Goal: Task Accomplishment & Management: Complete application form

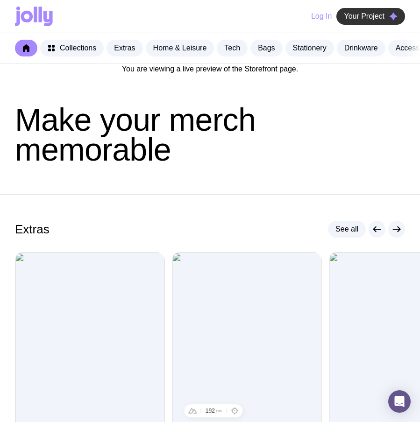
click at [368, 16] on span "Your Project" at bounding box center [363, 16] width 41 height 9
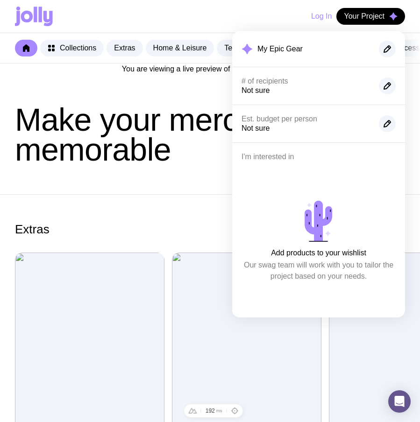
click at [130, 231] on div "Extras See all" at bounding box center [210, 229] width 390 height 17
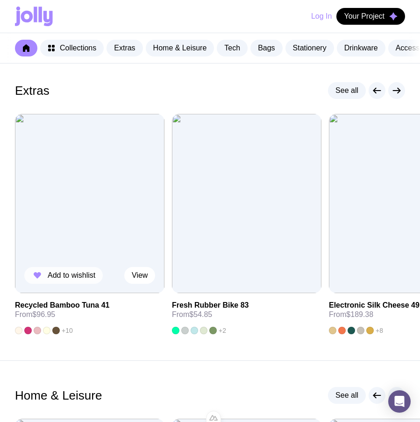
scroll to position [140, 0]
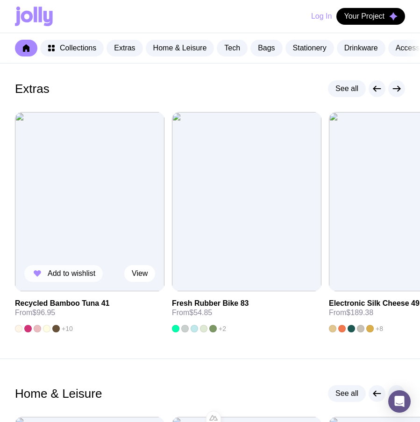
click at [71, 278] on span "Add to wishlist" at bounding box center [72, 273] width 48 height 9
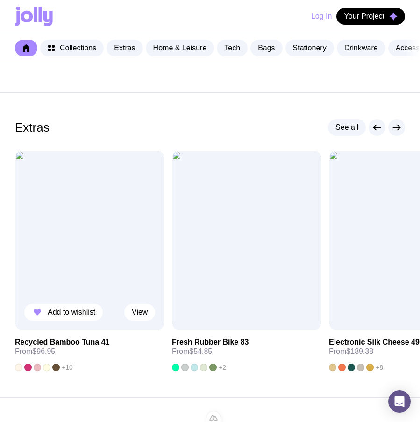
scroll to position [120, 0]
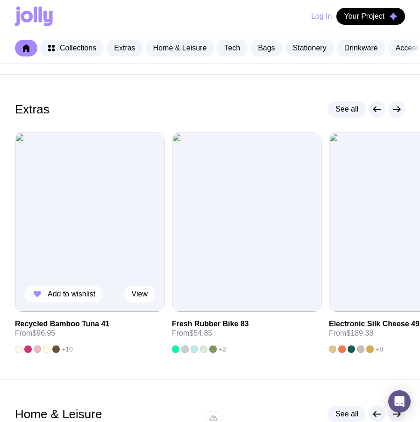
click at [49, 297] on span "Add to wishlist" at bounding box center [72, 293] width 48 height 9
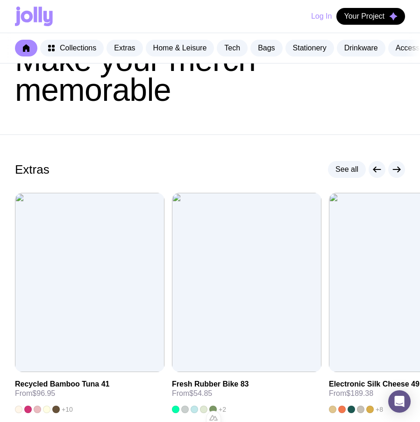
scroll to position [70, 0]
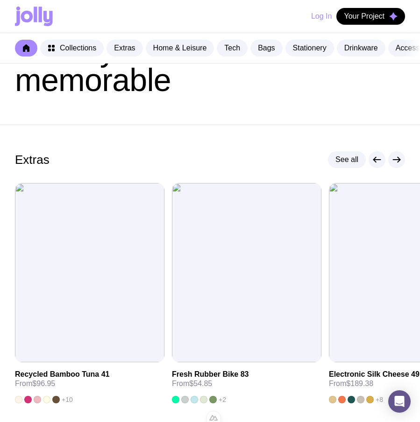
click at [379, 4] on div "Log In Your Project" at bounding box center [210, 16] width 390 height 33
click at [378, 16] on span "Your Project" at bounding box center [363, 16] width 41 height 9
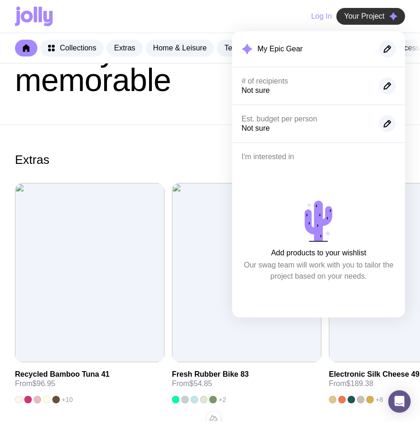
click at [378, 16] on span "Your Project" at bounding box center [363, 16] width 41 height 9
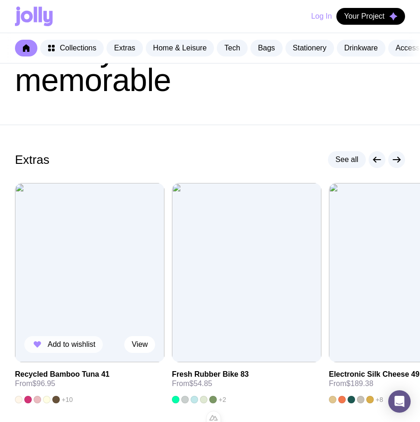
click at [83, 349] on span "Add to wishlist" at bounding box center [72, 344] width 48 height 9
click at [374, 19] on span "Your Project" at bounding box center [363, 16] width 41 height 9
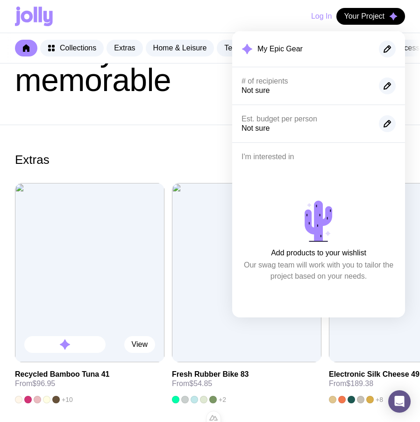
click at [136, 210] on img at bounding box center [89, 272] width 149 height 179
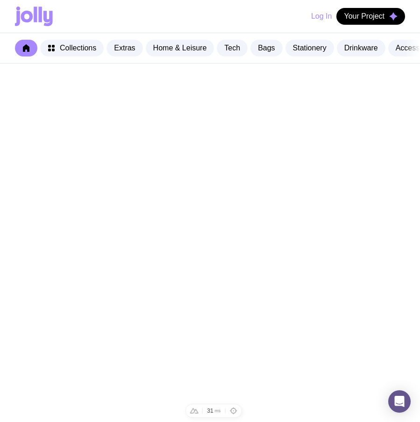
scroll to position [70, 0]
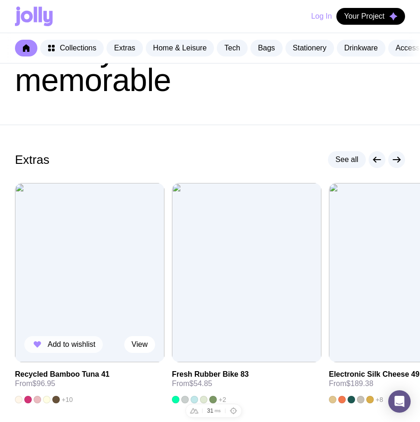
click at [56, 349] on span "Add to wishlist" at bounding box center [72, 344] width 48 height 9
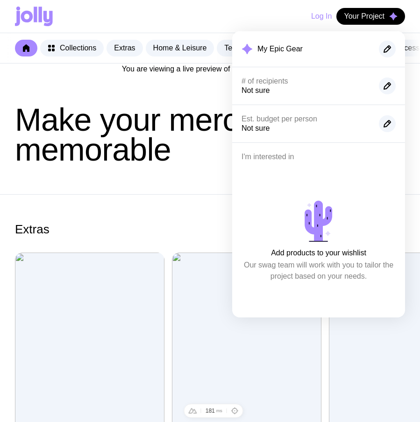
click at [370, 17] on span "Your Project" at bounding box center [363, 16] width 41 height 9
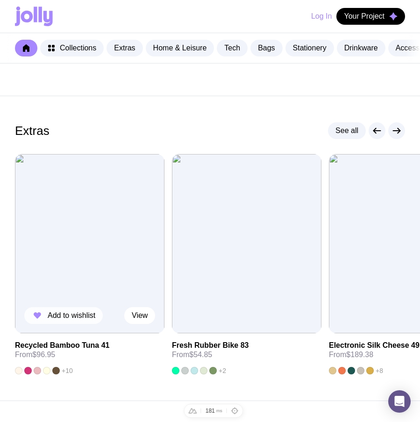
scroll to position [99, 0]
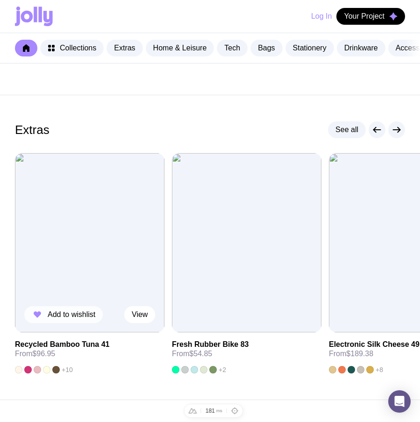
click at [81, 319] on span "Add to wishlist" at bounding box center [72, 314] width 48 height 9
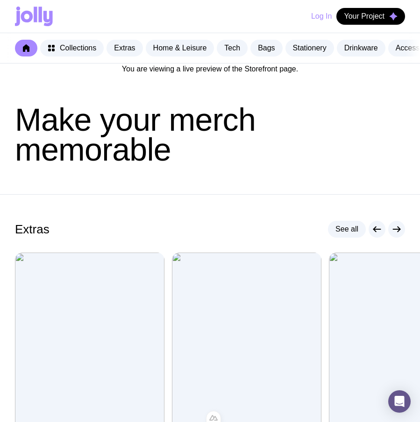
click at [277, 181] on header "Make your merch memorable" at bounding box center [210, 134] width 420 height 119
click at [381, 23] on button "Your Project" at bounding box center [370, 16] width 69 height 17
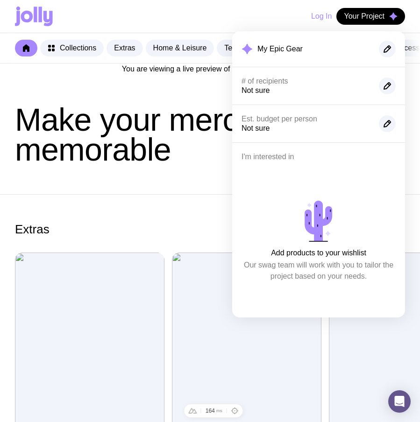
click at [128, 176] on header "Make your merch memorable" at bounding box center [210, 134] width 420 height 119
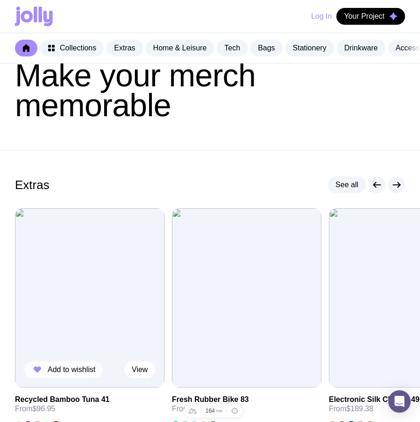
scroll to position [49, 0]
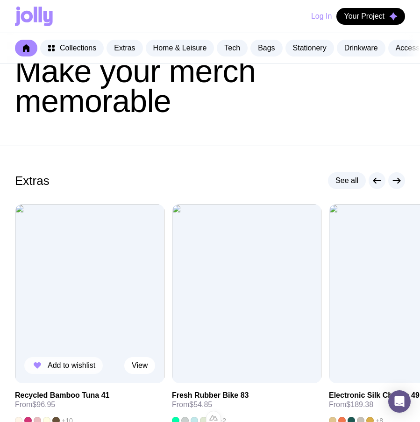
click at [78, 370] on span "Add to wishlist" at bounding box center [72, 365] width 48 height 9
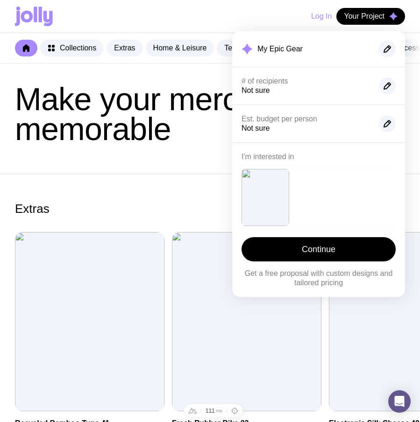
click at [162, 189] on section "Extras See all Added View Recycled Bamboo Tuna 41 From $96.95 +10 Add to wishli…" at bounding box center [210, 326] width 420 height 305
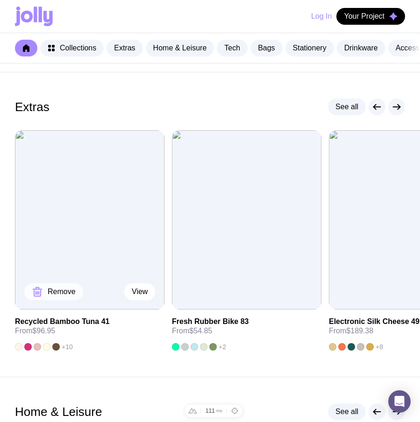
scroll to position [123, 0]
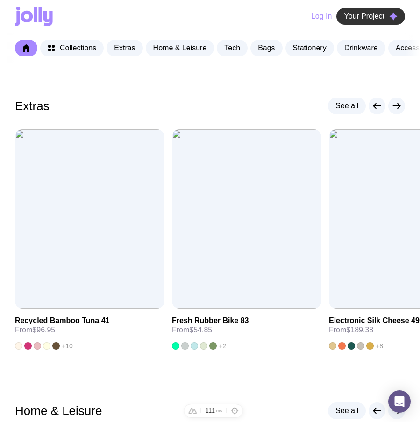
click at [357, 22] on button "Your Project" at bounding box center [370, 16] width 69 height 17
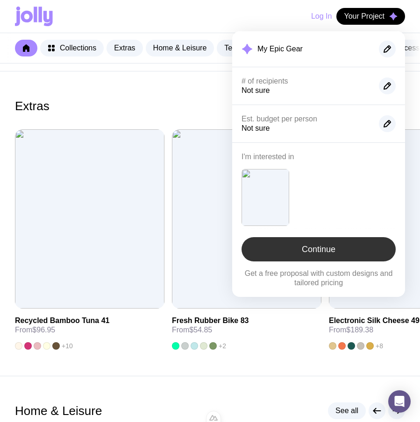
click at [322, 257] on link "Continue" at bounding box center [318, 249] width 154 height 24
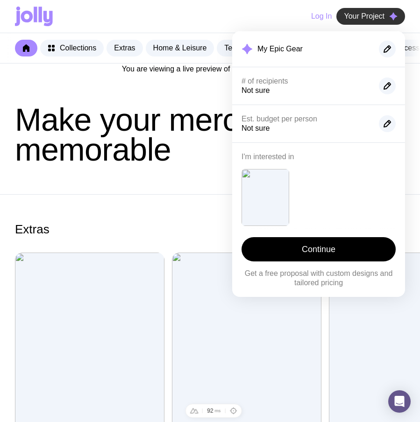
click at [374, 11] on button "Your Project" at bounding box center [370, 16] width 69 height 17
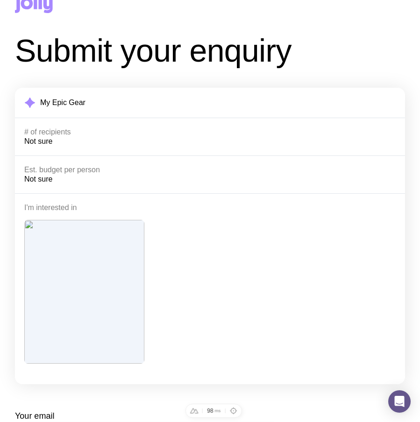
scroll to position [180, 0]
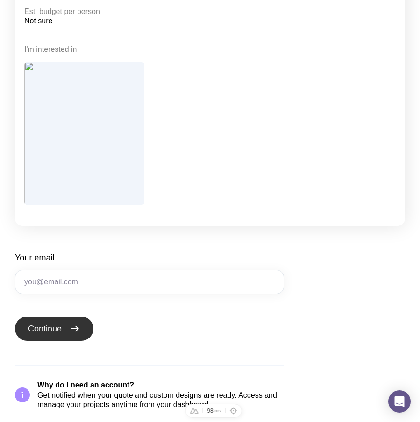
click at [52, 326] on span "Continue" at bounding box center [45, 328] width 34 height 11
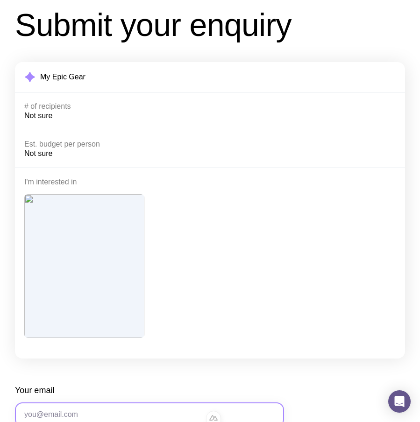
scroll to position [0, 0]
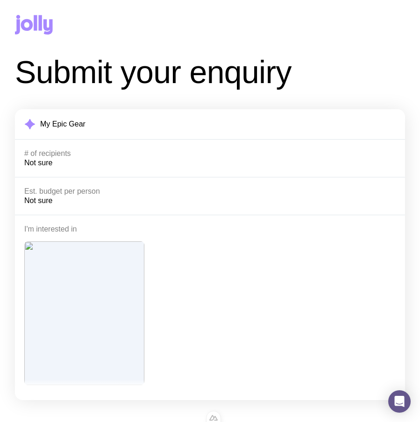
click at [48, 28] on icon at bounding box center [47, 26] width 9 height 15
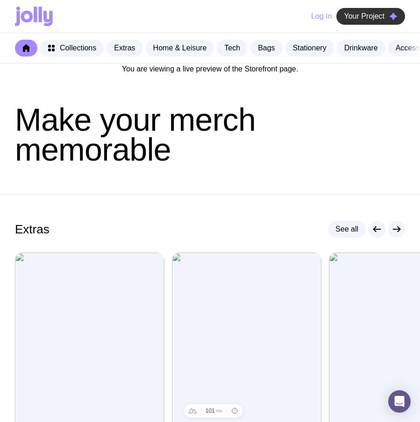
click at [365, 15] on span "Your Project" at bounding box center [363, 16] width 41 height 9
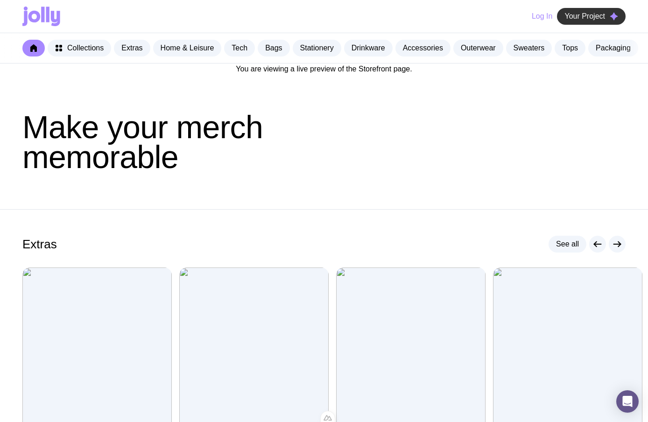
click at [419, 19] on span "Your Project" at bounding box center [584, 16] width 41 height 9
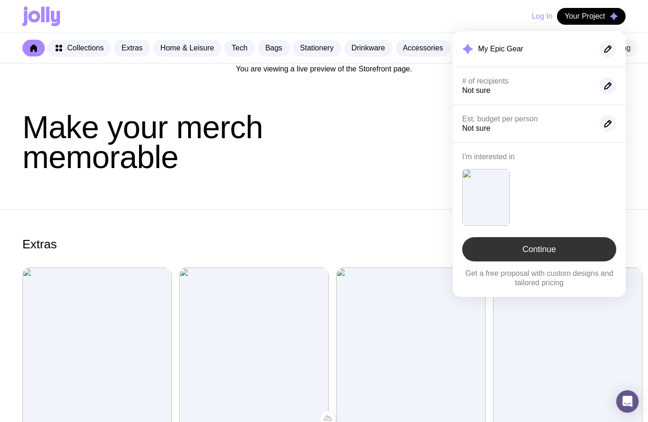
click at [419, 253] on link "Continue" at bounding box center [539, 249] width 154 height 24
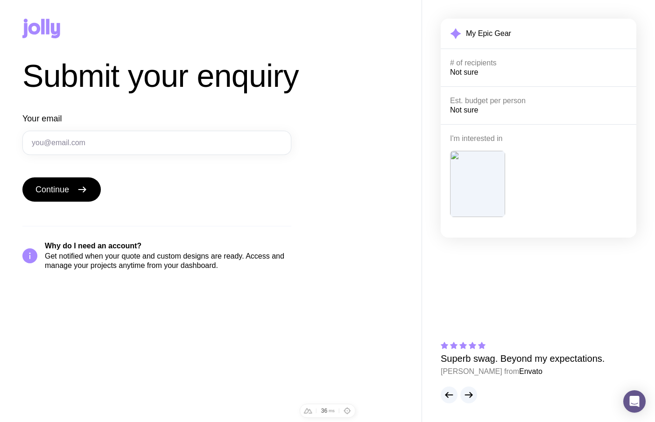
click at [353, 222] on div "Submit your enquiry Your email Continue Why do I need an account? Get notified …" at bounding box center [210, 166] width 377 height 210
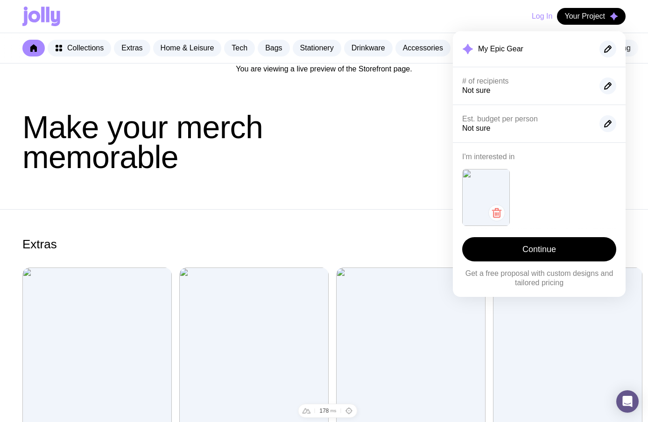
click at [493, 209] on icon "button" at bounding box center [496, 212] width 11 height 11
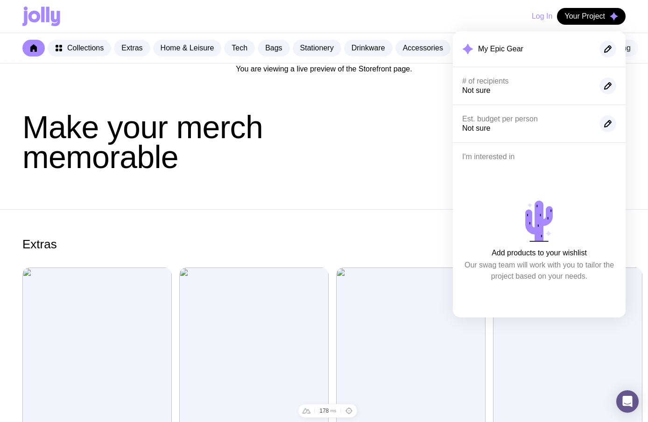
click at [315, 172] on h1 "Make your merch memorable" at bounding box center [323, 142] width 603 height 60
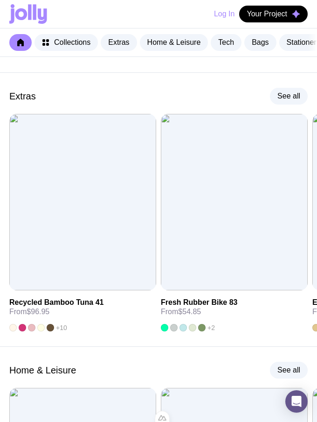
scroll to position [87, 0]
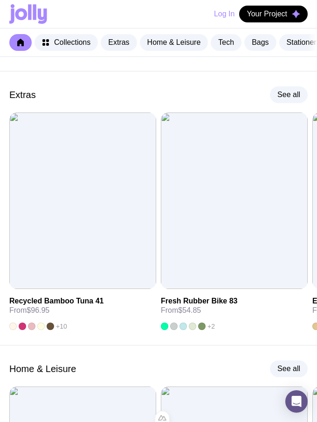
click at [170, 103] on div "Extras See all" at bounding box center [158, 94] width 299 height 17
click at [23, 283] on icon "button" at bounding box center [20, 277] width 11 height 11
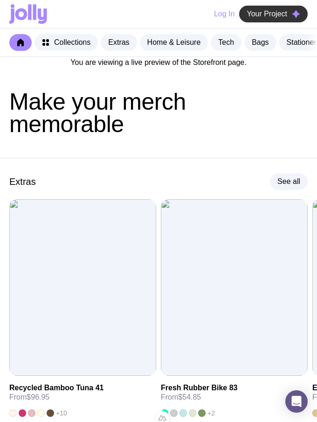
click at [274, 9] on span "Your Project" at bounding box center [267, 13] width 41 height 9
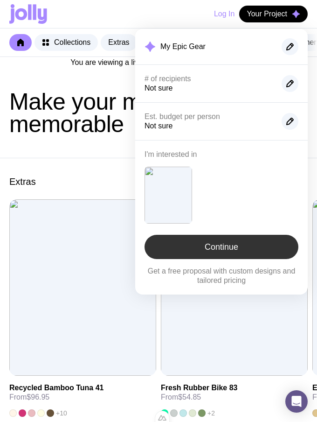
click at [217, 247] on link "Continue" at bounding box center [222, 247] width 154 height 24
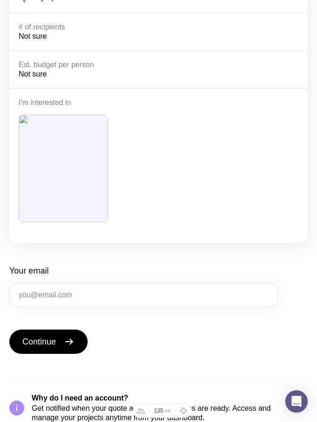
scroll to position [121, 0]
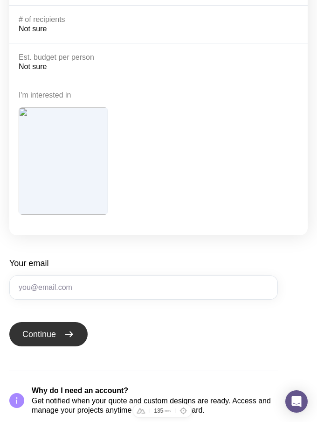
click at [70, 335] on icon "submit" at bounding box center [68, 334] width 11 height 11
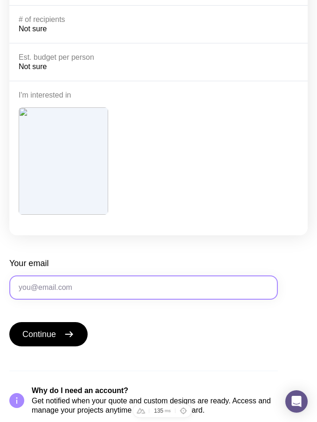
click at [85, 281] on input "Your email" at bounding box center [143, 287] width 269 height 24
type input "[EMAIL_ADDRESS][DOMAIN_NAME]"
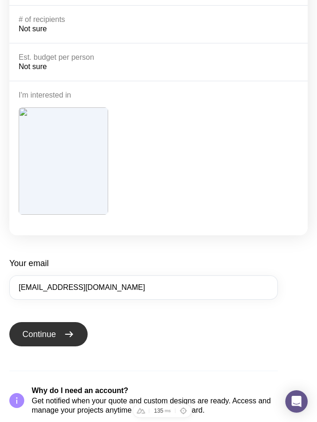
click at [60, 329] on button "Continue" at bounding box center [48, 334] width 78 height 24
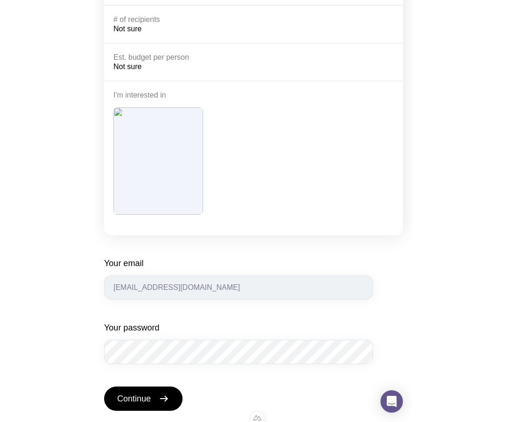
scroll to position [0, 0]
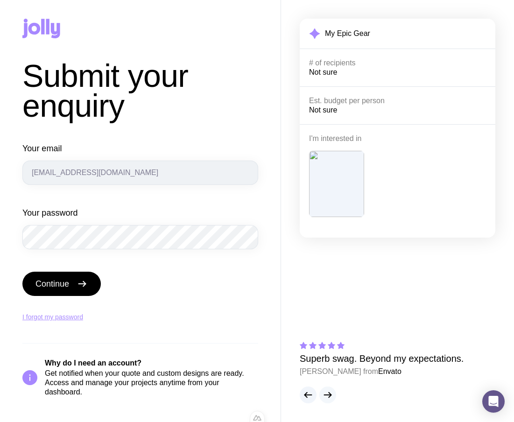
click at [317, 399] on icon "button" at bounding box center [327, 394] width 11 height 11
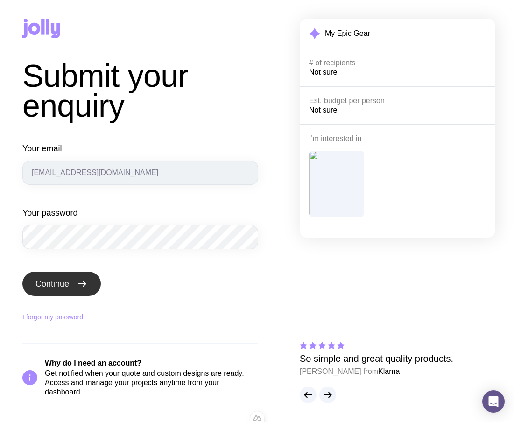
click at [69, 275] on button "Continue" at bounding box center [61, 284] width 78 height 24
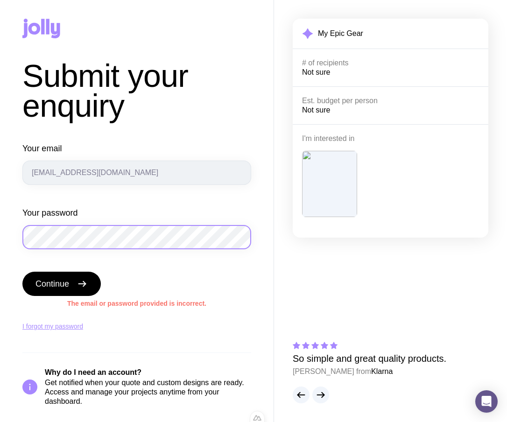
click at [0, 248] on html "Submit your enquiry Your email sergbrikov@gmail.com Your password Continue The …" at bounding box center [253, 211] width 507 height 422
click at [22, 272] on button "Continue" at bounding box center [61, 284] width 78 height 24
click at [136, 193] on div "Your email sergbrikov@gmail.com Your password" at bounding box center [136, 196] width 229 height 106
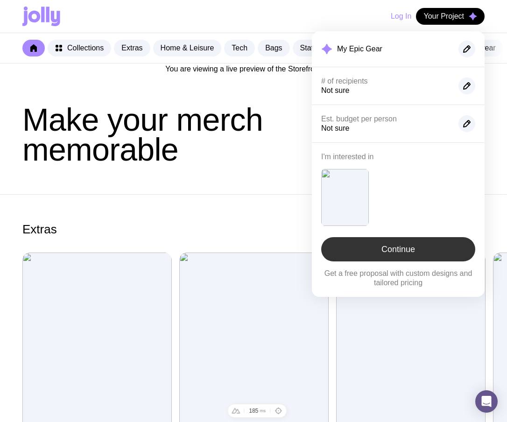
click at [415, 255] on link "Continue" at bounding box center [398, 249] width 154 height 24
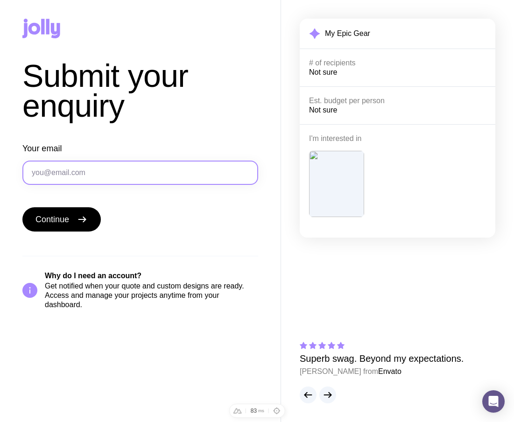
click at [71, 174] on input "Your email" at bounding box center [140, 173] width 236 height 24
type input "[PERSON_NAME][EMAIL_ADDRESS][PERSON_NAME][DOMAIN_NAME]"
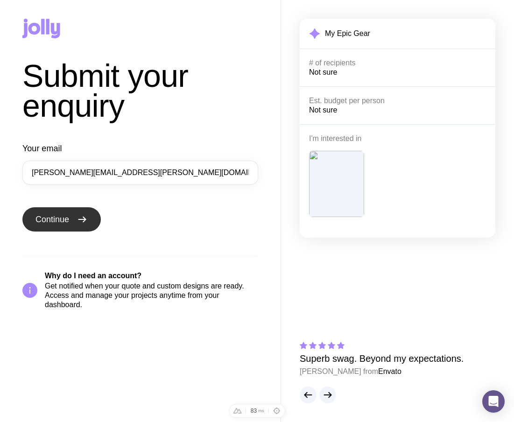
click at [85, 215] on icon "submit" at bounding box center [82, 219] width 11 height 11
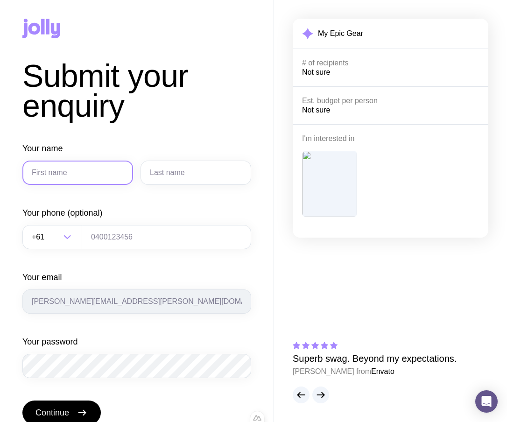
click at [99, 181] on input "Your name" at bounding box center [77, 173] width 111 height 24
type input "Serhii"
type input "Brykov"
type input "0664130449"
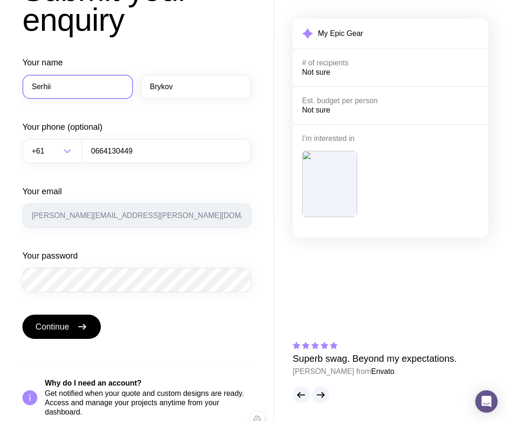
scroll to position [99, 0]
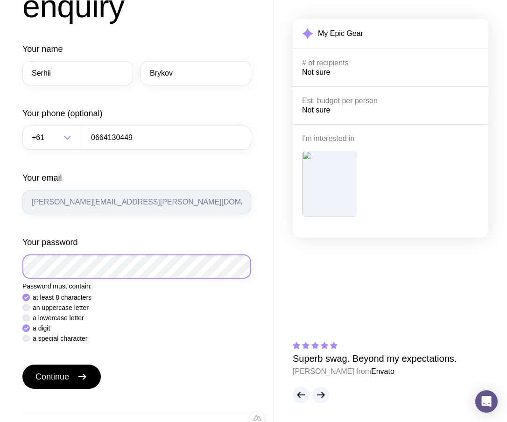
click at [0, 241] on html "Submit your enquiry Your name Serhii Brykov Your phone (optional) +61 Loading..…" at bounding box center [253, 112] width 507 height 422
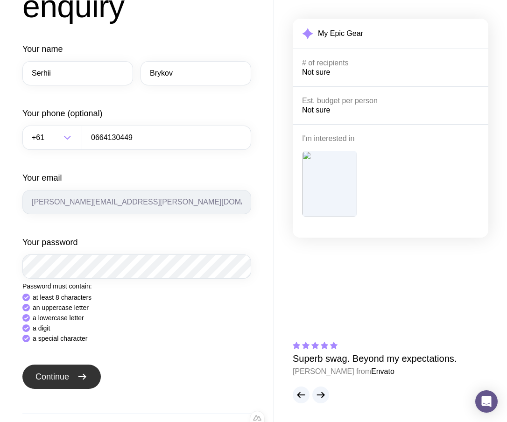
click at [64, 382] on div "Your name Serhii Brykov Your phone (optional) +61 Loading... 0664130449 Your em…" at bounding box center [136, 254] width 229 height 423
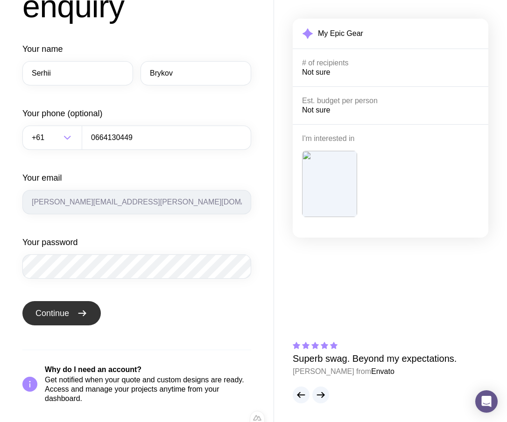
click at [60, 307] on button "Continue" at bounding box center [61, 313] width 78 height 24
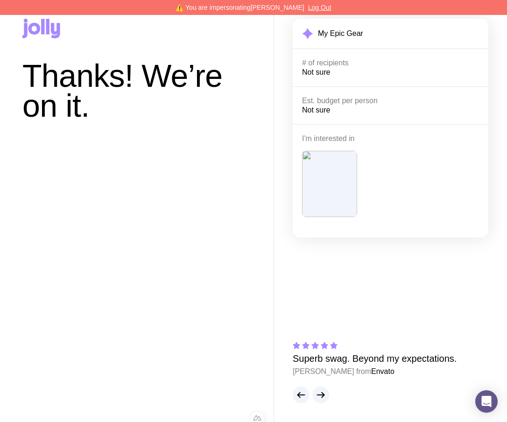
scroll to position [15, 0]
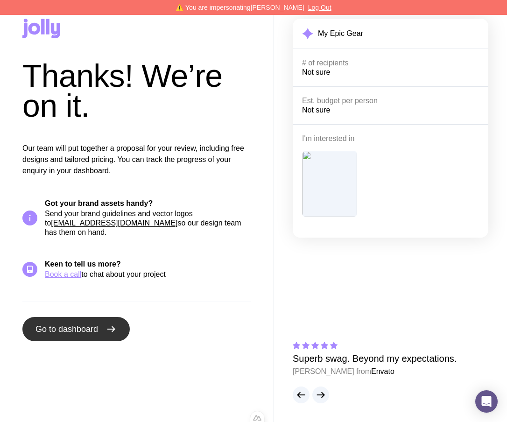
click at [84, 333] on span "Go to dashboard" at bounding box center [66, 328] width 63 height 11
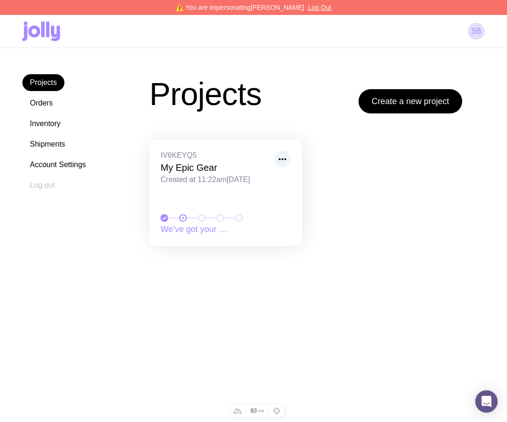
click at [54, 34] on icon at bounding box center [55, 33] width 9 height 15
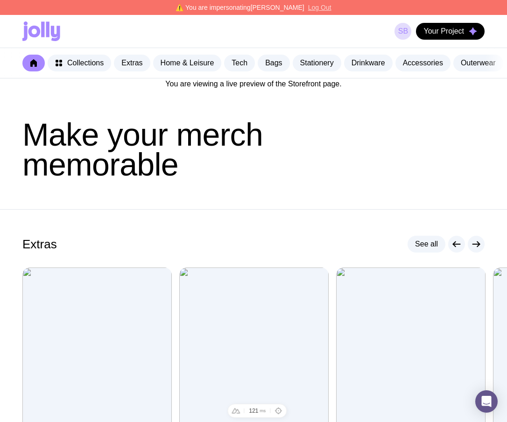
click at [312, 4] on button "Log Out" at bounding box center [319, 7] width 23 height 7
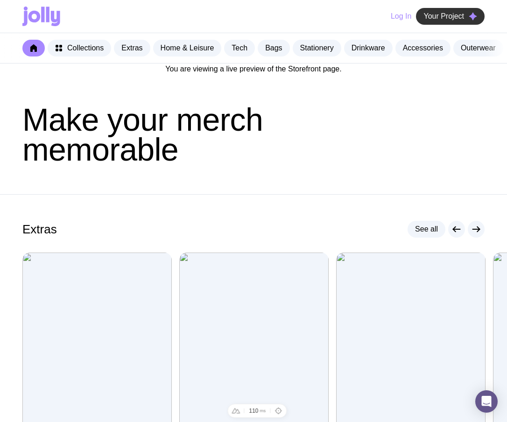
click at [450, 18] on span "Your Project" at bounding box center [443, 16] width 41 height 9
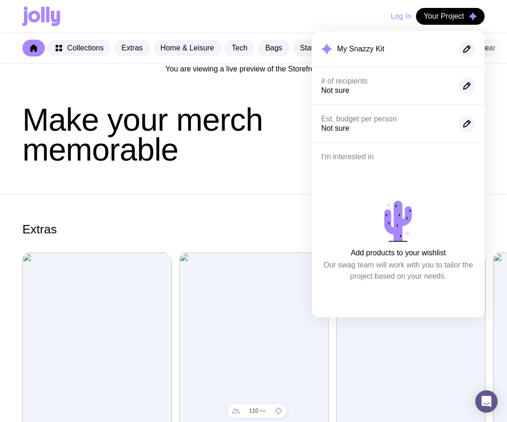
click at [229, 138] on span "Make your merch memorable" at bounding box center [142, 134] width 240 height 65
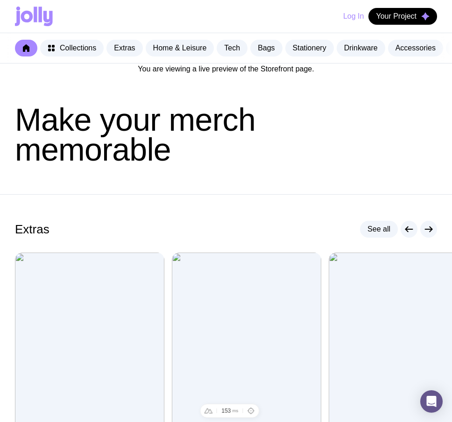
click at [142, 194] on header "Make your merch memorable" at bounding box center [226, 134] width 452 height 119
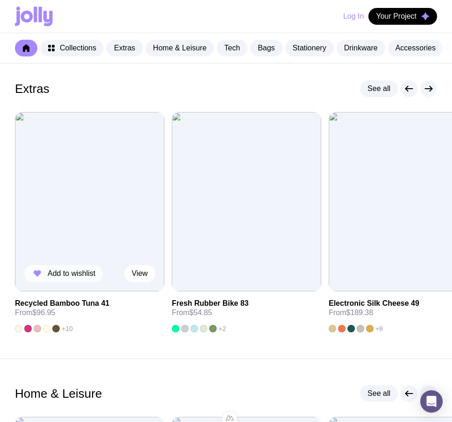
scroll to position [143, 0]
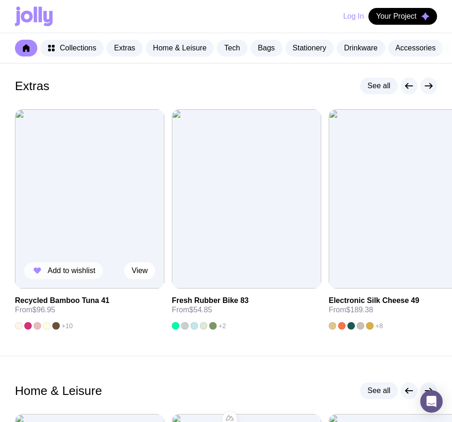
click at [74, 275] on span "Add to wishlist" at bounding box center [72, 270] width 48 height 9
click at [378, 14] on span "Your Project" at bounding box center [396, 16] width 41 height 9
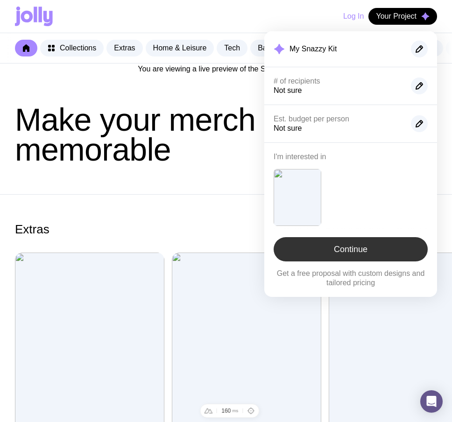
click at [366, 255] on link "Continue" at bounding box center [350, 249] width 154 height 24
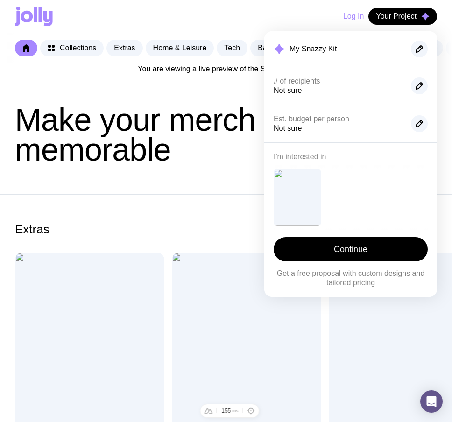
click at [351, 251] on link "Continue" at bounding box center [350, 249] width 154 height 24
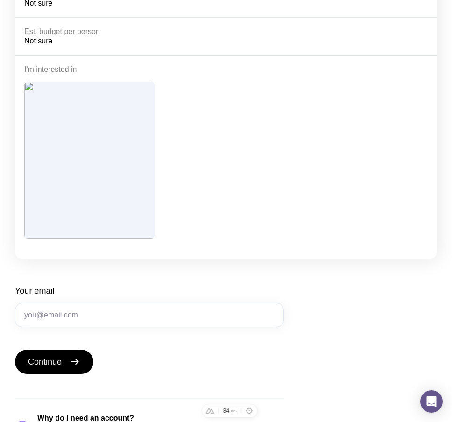
scroll to position [193, 0]
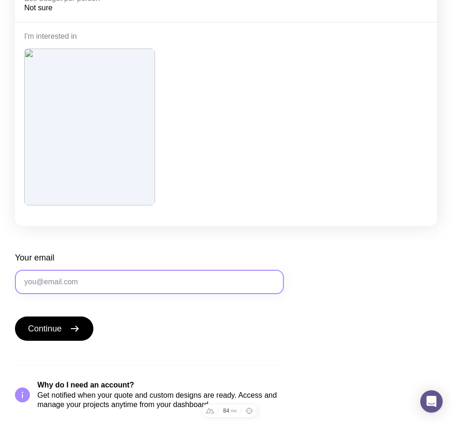
click at [131, 282] on input "Your email" at bounding box center [149, 282] width 269 height 24
type input "[PERSON_NAME][EMAIL_ADDRESS][PERSON_NAME][DOMAIN_NAME]"
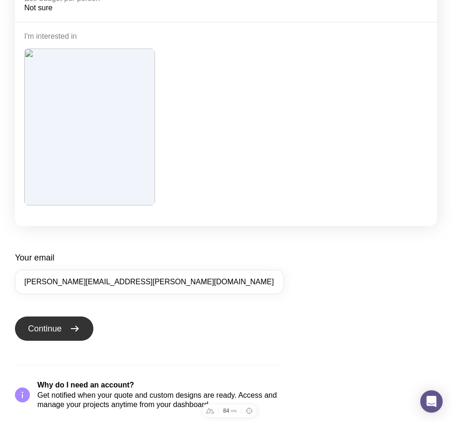
drag, startPoint x: 60, startPoint y: 318, endPoint x: 83, endPoint y: 319, distance: 22.9
click at [59, 318] on button "Continue" at bounding box center [54, 328] width 78 height 24
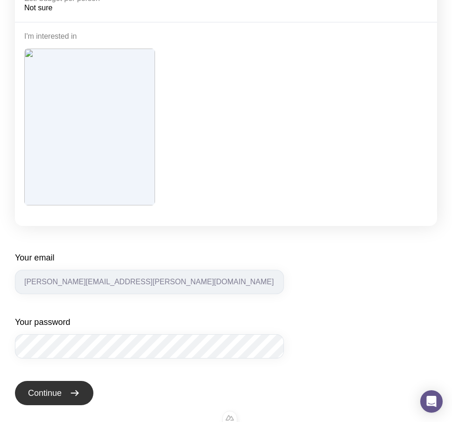
click at [44, 393] on span "Continue" at bounding box center [45, 392] width 34 height 11
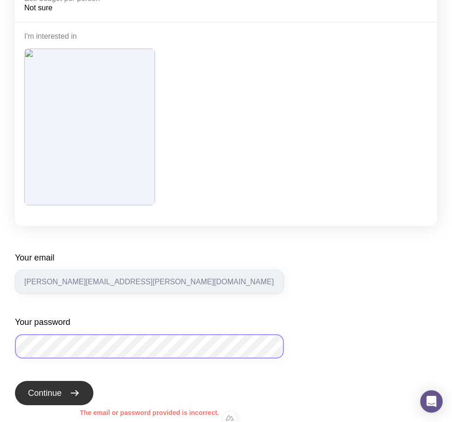
click at [0, 229] on html "Submit your enquiry My Snazzy Kit # of recipients Not sure Est. budget per pers…" at bounding box center [226, 18] width 452 height 422
click at [15, 381] on button "Continue" at bounding box center [54, 393] width 78 height 24
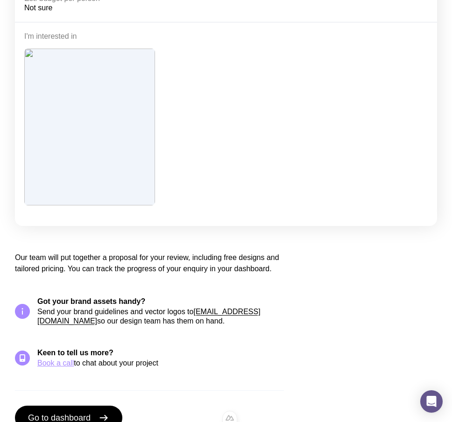
scroll to position [224, 0]
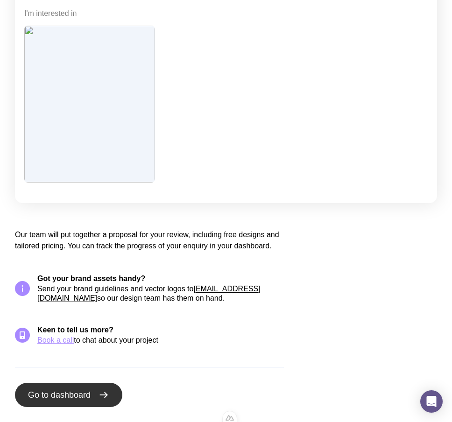
click at [63, 398] on span "Go to dashboard" at bounding box center [59, 394] width 63 height 11
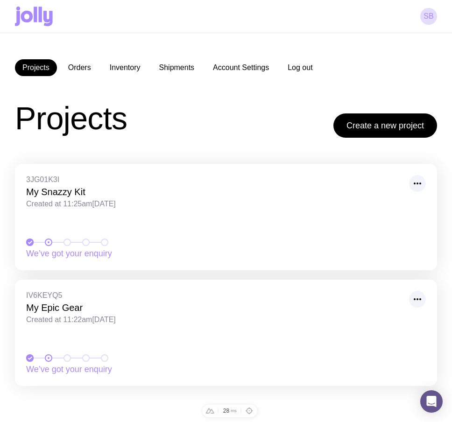
click at [313, 63] on button "Log out" at bounding box center [300, 67] width 40 height 17
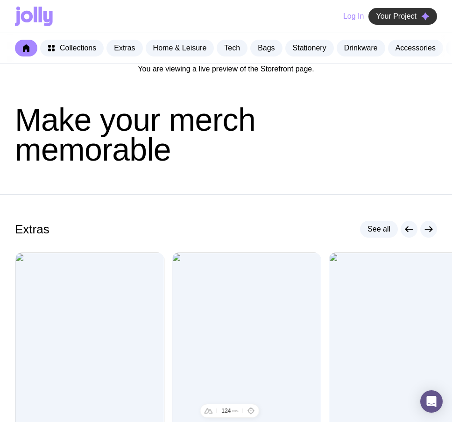
click at [416, 14] on button "Your Project" at bounding box center [402, 16] width 69 height 17
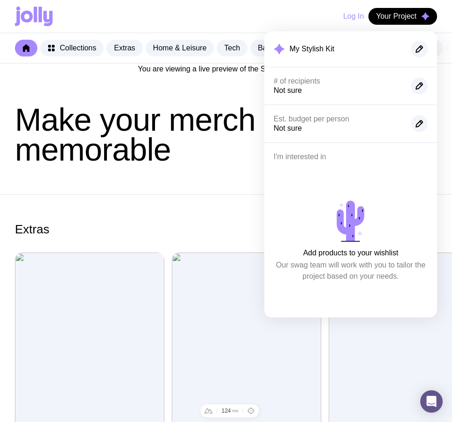
click at [182, 214] on section "Extras See all Add to wishlist View Recycled Bamboo Tuna 41 From $96.95 +10 Add…" at bounding box center [226, 346] width 452 height 305
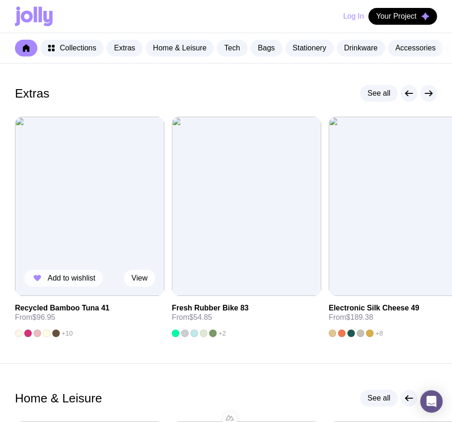
scroll to position [139, 0]
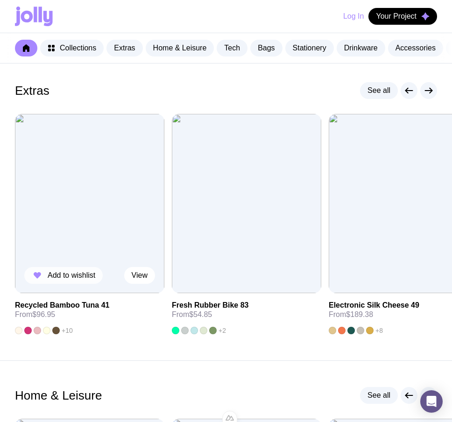
click at [67, 279] on span "Add to wishlist" at bounding box center [72, 275] width 48 height 9
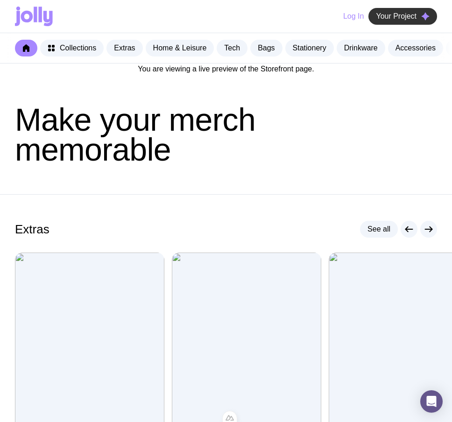
click at [380, 21] on button "Your Project" at bounding box center [402, 16] width 69 height 17
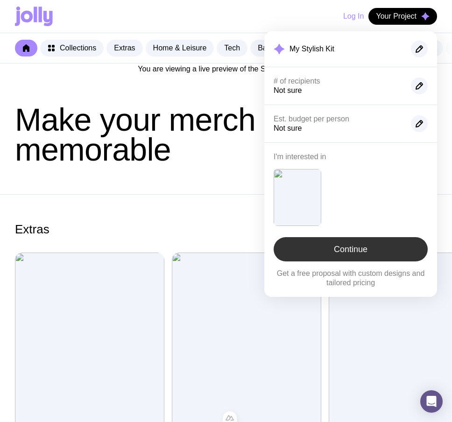
click at [351, 249] on link "Continue" at bounding box center [350, 249] width 154 height 24
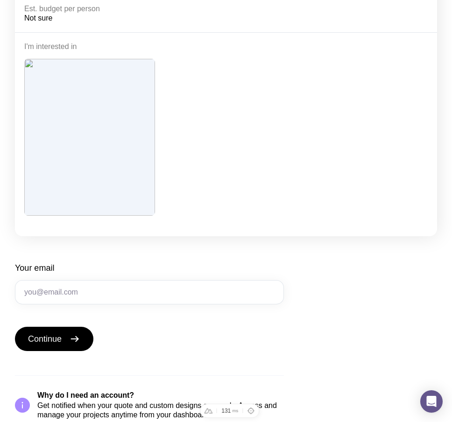
scroll to position [183, 0]
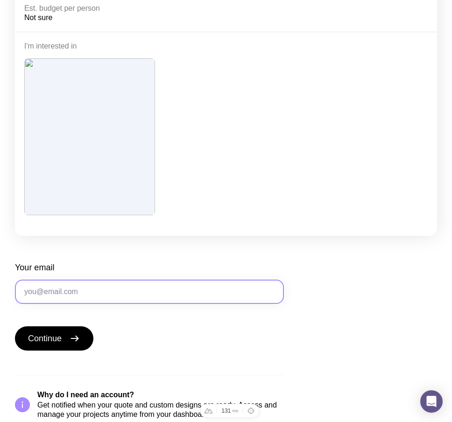
click at [77, 300] on input "Your email" at bounding box center [149, 292] width 269 height 24
type input "[PERSON_NAME][EMAIL_ADDRESS][PERSON_NAME][DOMAIN_NAME]"
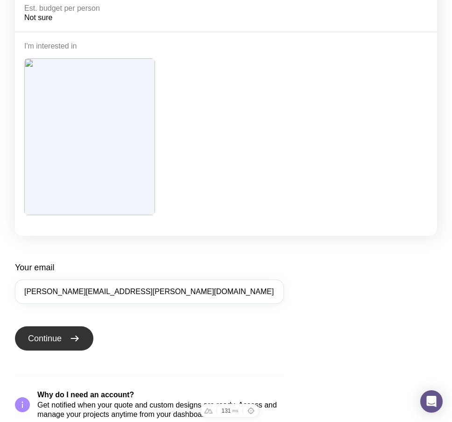
click at [71, 333] on icon "submit" at bounding box center [74, 338] width 11 height 11
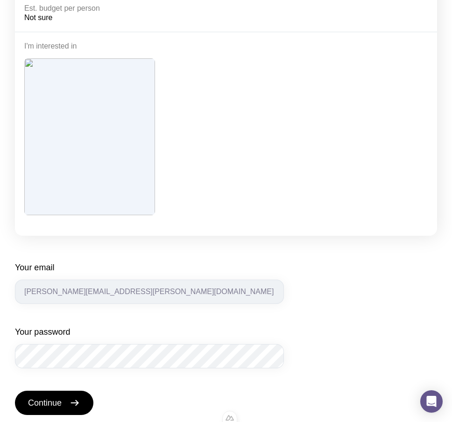
click at [15, 391] on button "Continue" at bounding box center [54, 403] width 78 height 24
